Goal: Transaction & Acquisition: Purchase product/service

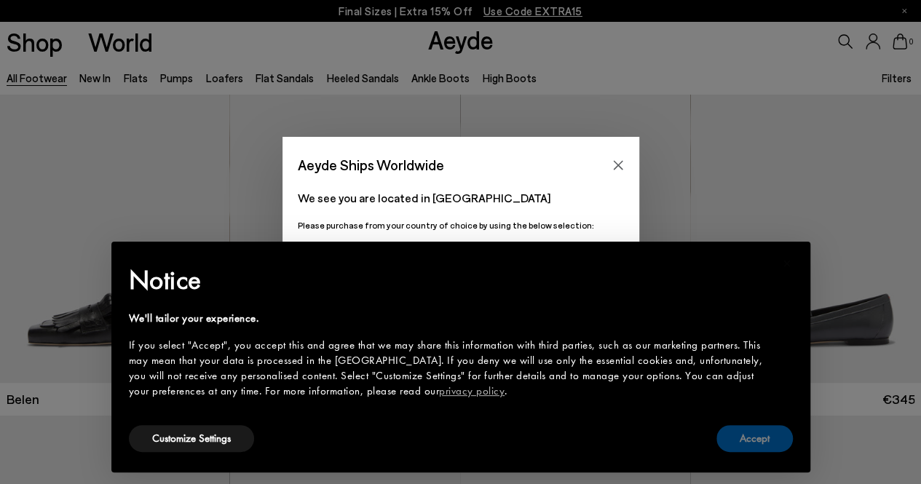
click at [748, 437] on button "Accept" at bounding box center [754, 438] width 76 height 27
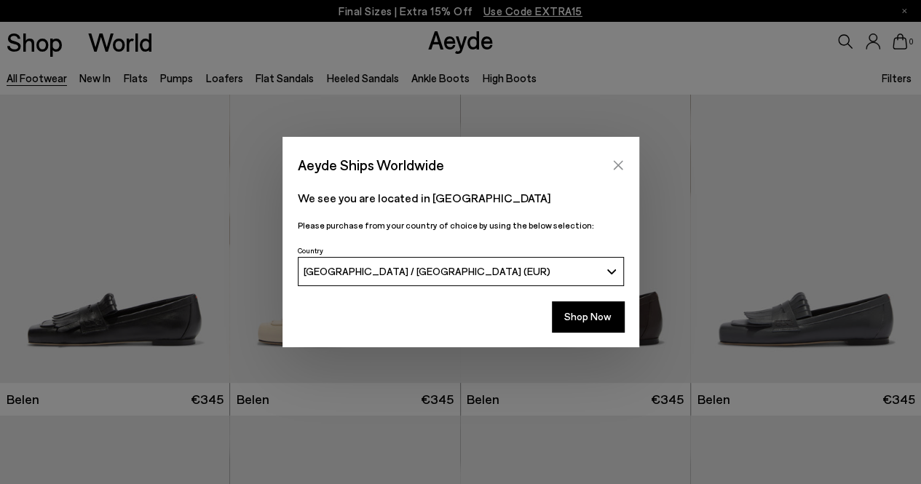
click at [619, 162] on icon "Close" at bounding box center [618, 165] width 12 height 12
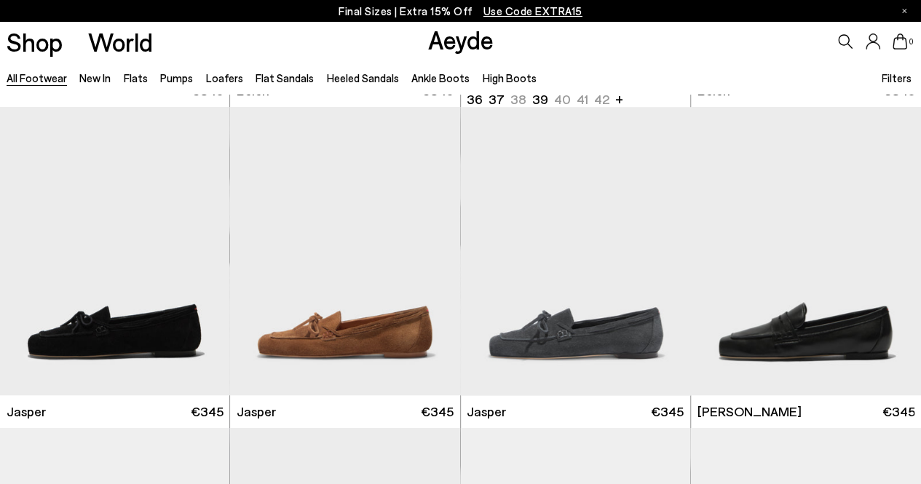
scroll to position [218, 0]
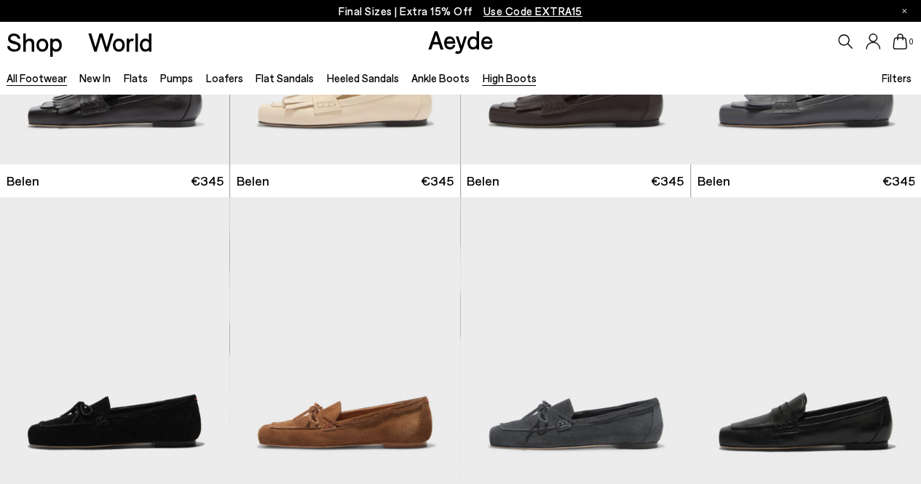
click at [494, 80] on link "High Boots" at bounding box center [509, 77] width 54 height 13
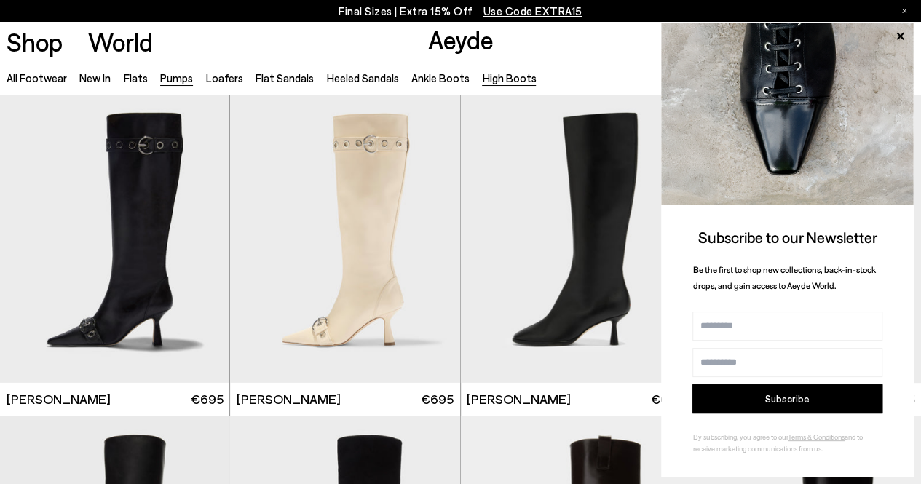
click at [173, 78] on link "Pumps" at bounding box center [176, 77] width 33 height 13
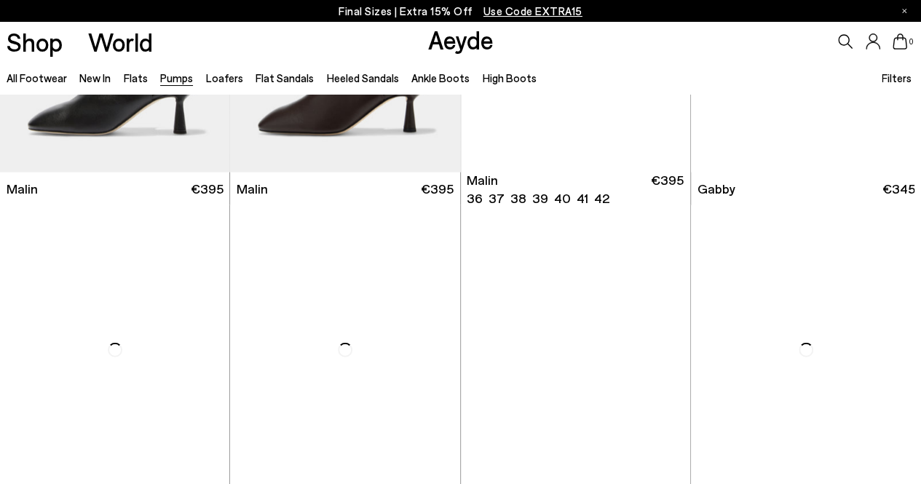
scroll to position [1747, 0]
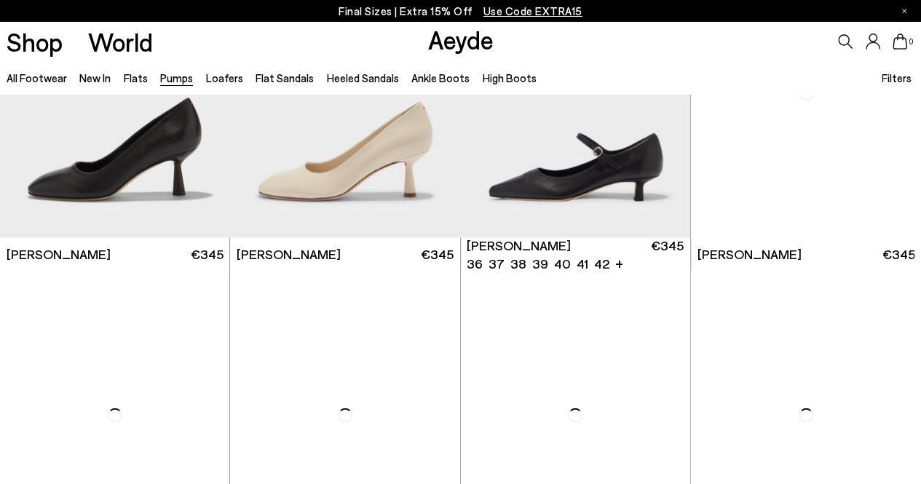
scroll to position [4659, 0]
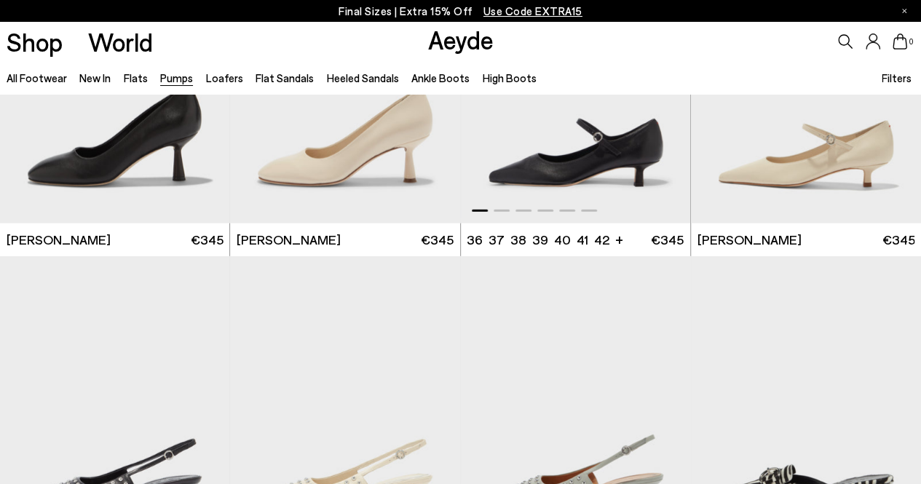
click at [509, 146] on img "1 / 6" at bounding box center [576, 79] width 230 height 289
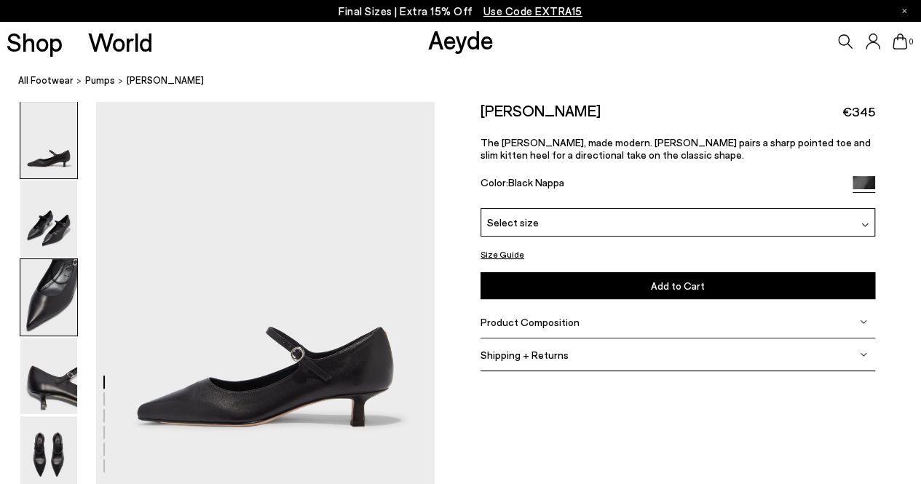
click at [42, 296] on img at bounding box center [48, 297] width 57 height 76
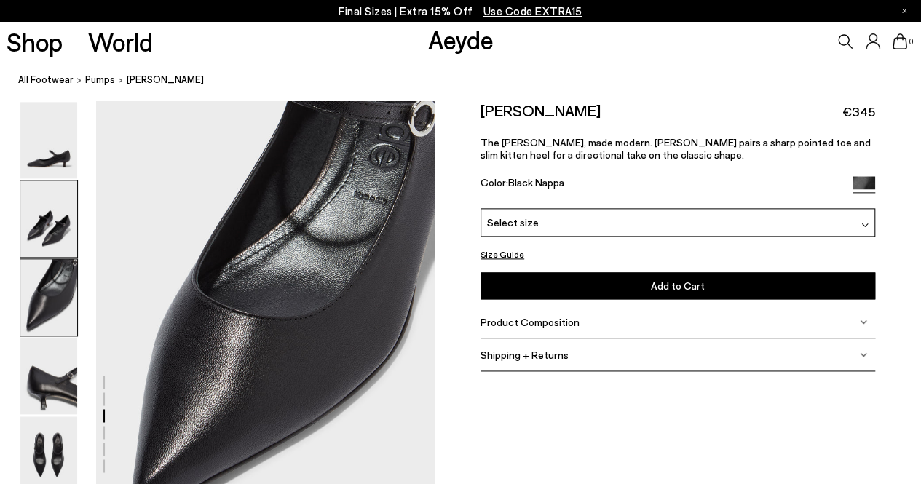
click at [50, 240] on img at bounding box center [48, 219] width 57 height 76
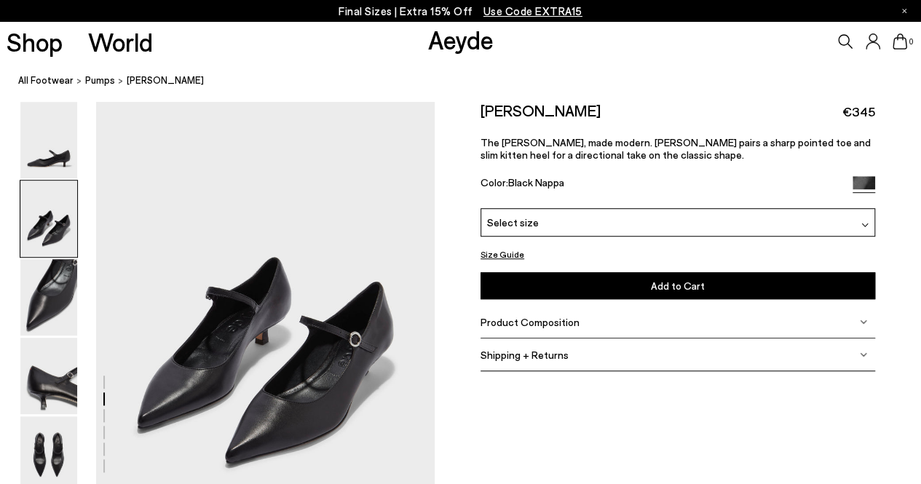
scroll to position [387, 0]
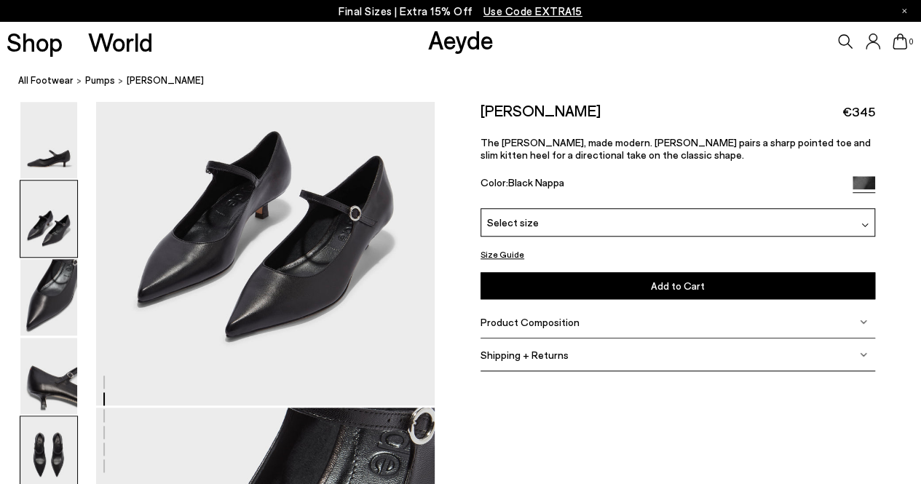
click at [39, 421] on img at bounding box center [48, 454] width 57 height 76
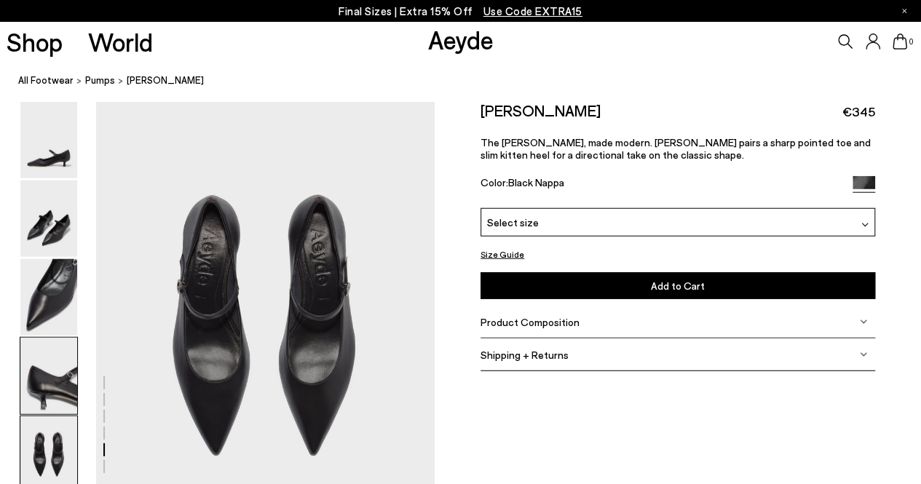
click at [52, 378] on img at bounding box center [48, 376] width 57 height 76
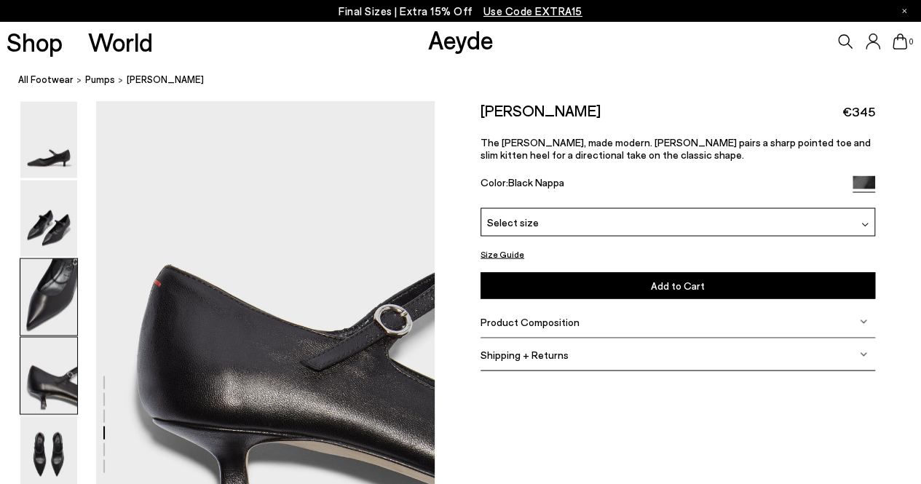
click at [53, 296] on img at bounding box center [48, 297] width 57 height 76
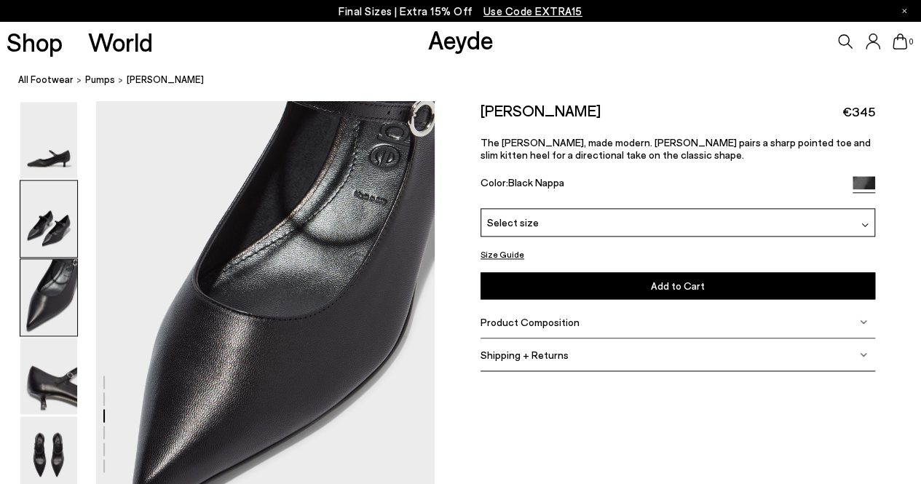
click at [61, 217] on img at bounding box center [48, 219] width 57 height 76
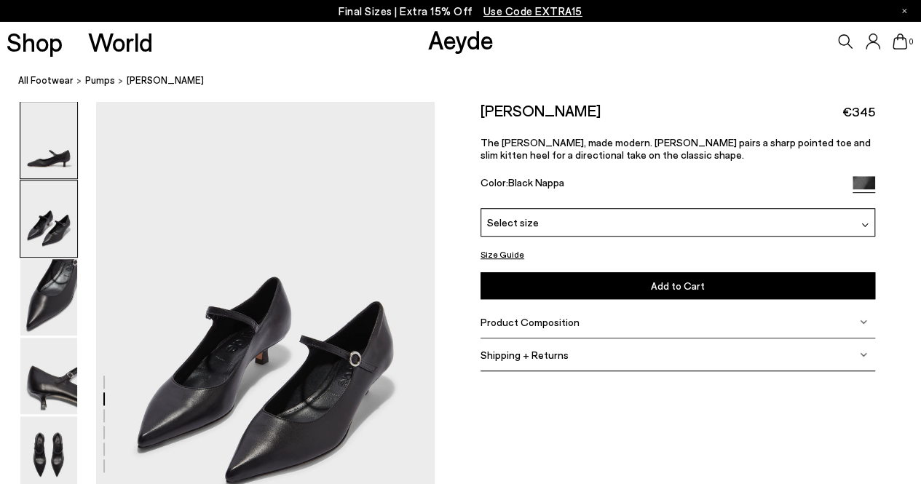
click at [59, 147] on img at bounding box center [48, 140] width 57 height 76
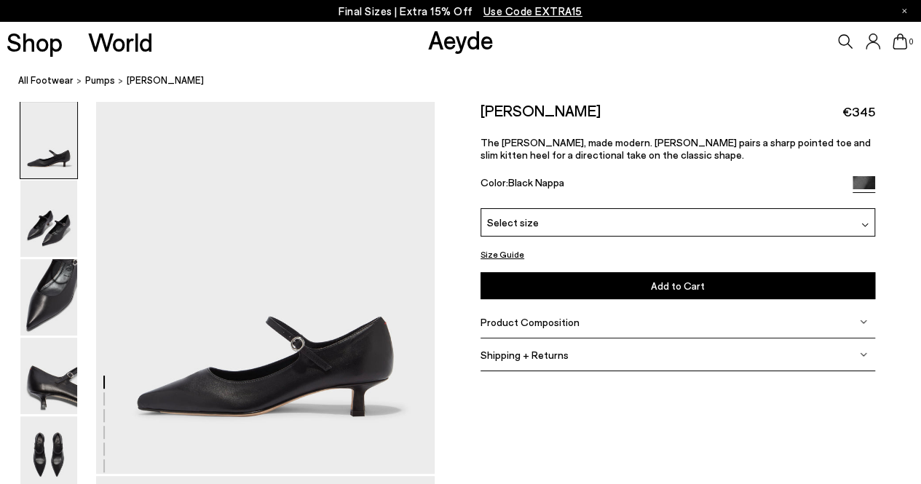
scroll to position [0, 0]
